Goal: Book appointment/travel/reservation

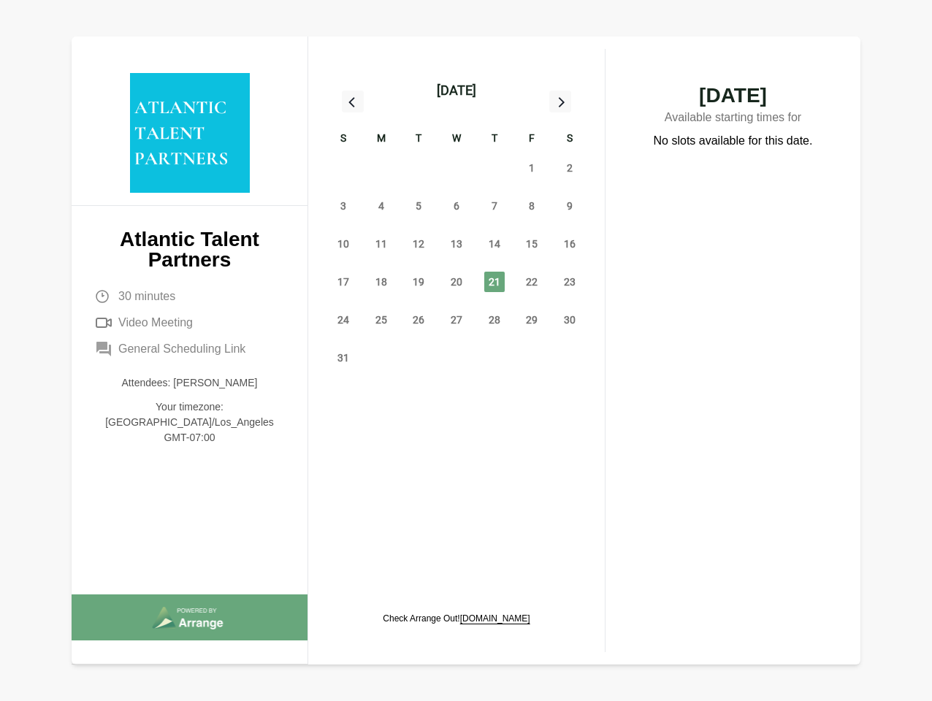
click at [457, 227] on div "13" at bounding box center [457, 244] width 38 height 38
click at [456, 91] on div "[DATE]" at bounding box center [456, 90] width 39 height 20
click at [343, 168] on div "27" at bounding box center [343, 168] width 38 height 38
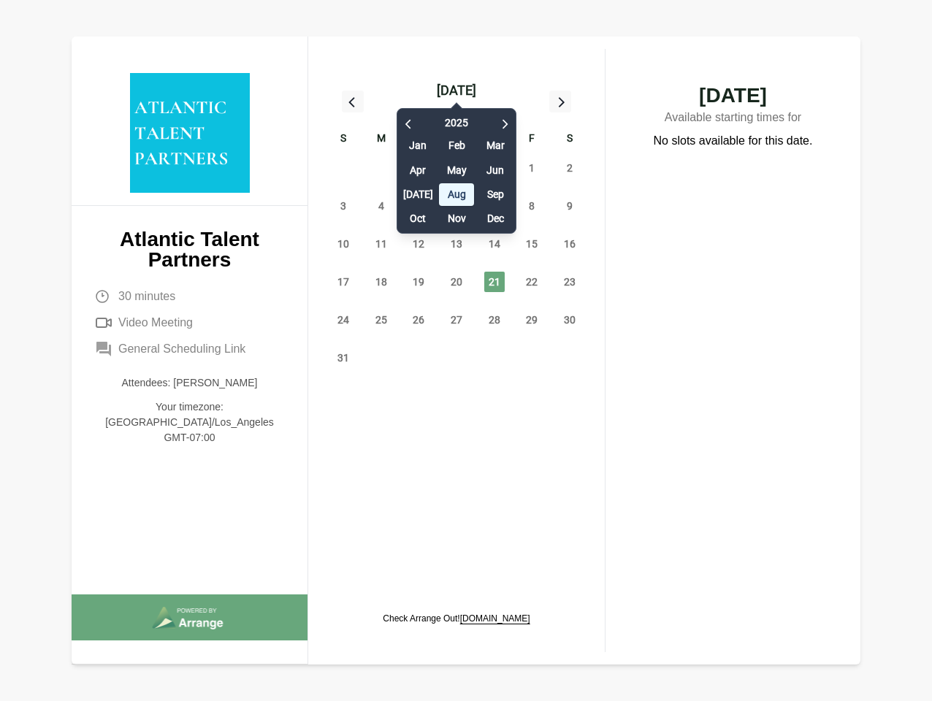
click at [381, 168] on div "28" at bounding box center [381, 168] width 38 height 38
click at [419, 168] on div "[DATE] Feb Mar Apr May Jun [DATE] Aug Sep Oct Nov Dec" at bounding box center [457, 167] width 120 height 133
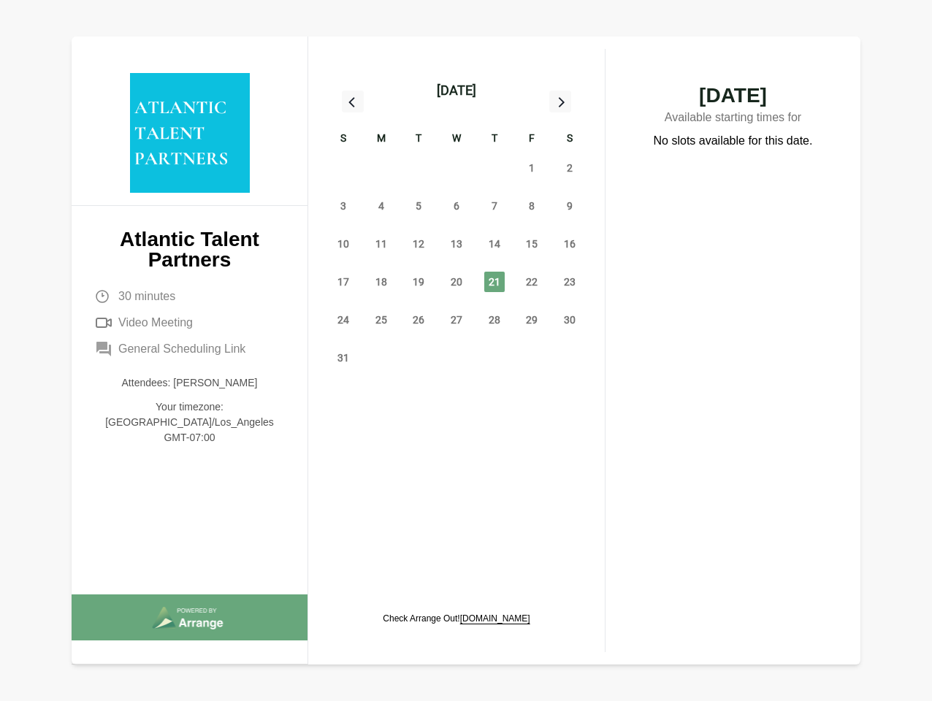
click at [457, 168] on div "[DATE] Feb Mar Apr May Jun [DATE] Aug Sep Oct Nov Dec" at bounding box center [457, 167] width 120 height 133
click at [495, 168] on div "31" at bounding box center [495, 168] width 38 height 38
click at [532, 168] on span "1" at bounding box center [532, 168] width 20 height 20
click at [570, 168] on span "2" at bounding box center [570, 168] width 20 height 20
click at [343, 206] on span "3" at bounding box center [343, 206] width 20 height 20
